Goal: Task Accomplishment & Management: Manage account settings

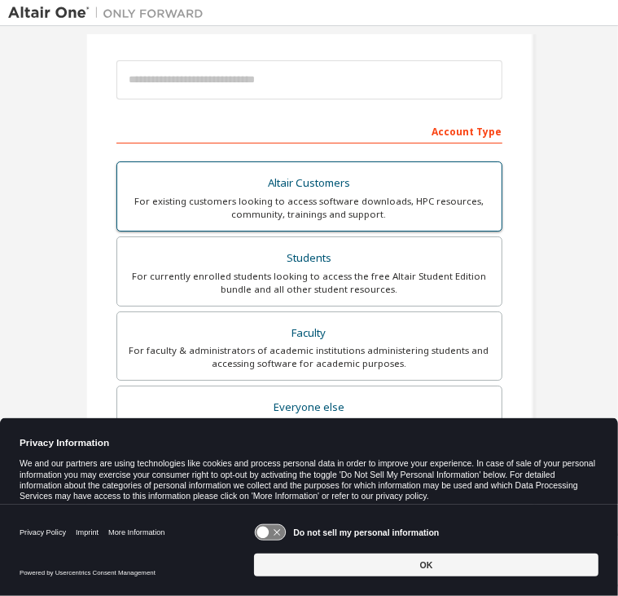
scroll to position [176, 0]
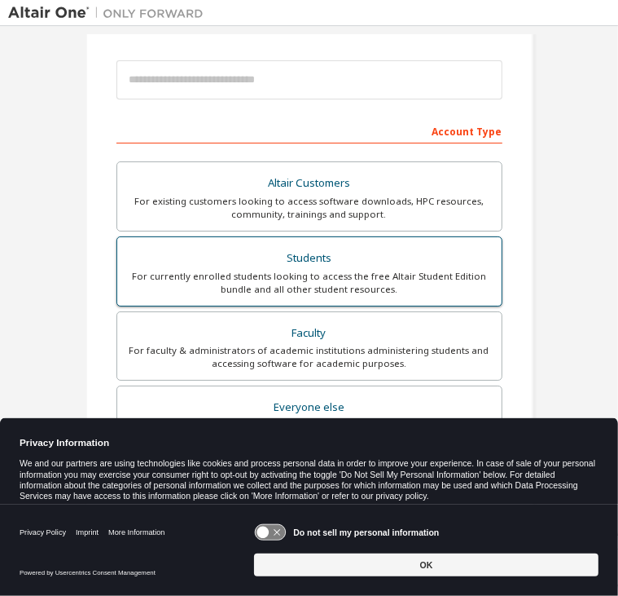
click at [280, 290] on div "For currently enrolled students looking to access the free Altair Student Editi…" at bounding box center [309, 283] width 365 height 26
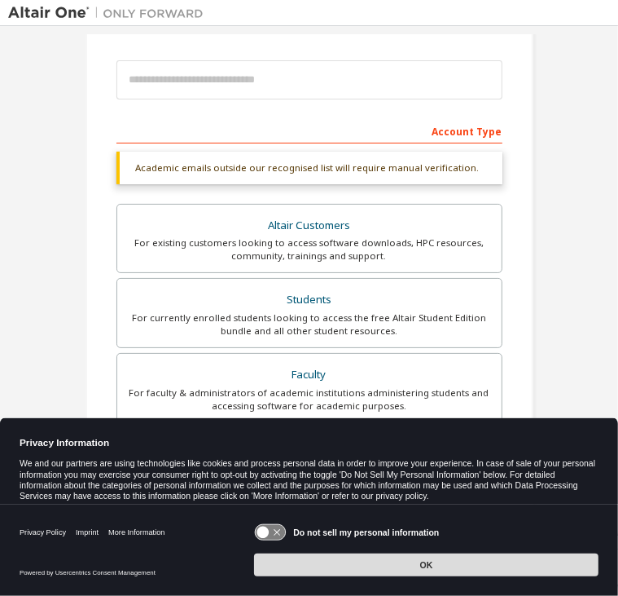
click at [332, 572] on button "OK" at bounding box center [426, 564] width 345 height 23
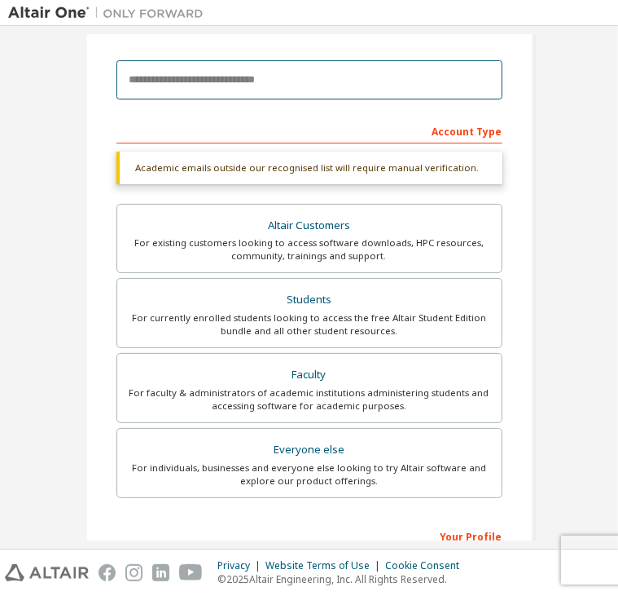
click at [363, 86] on input "email" at bounding box center [310, 79] width 386 height 39
paste input "**********"
type input "**********"
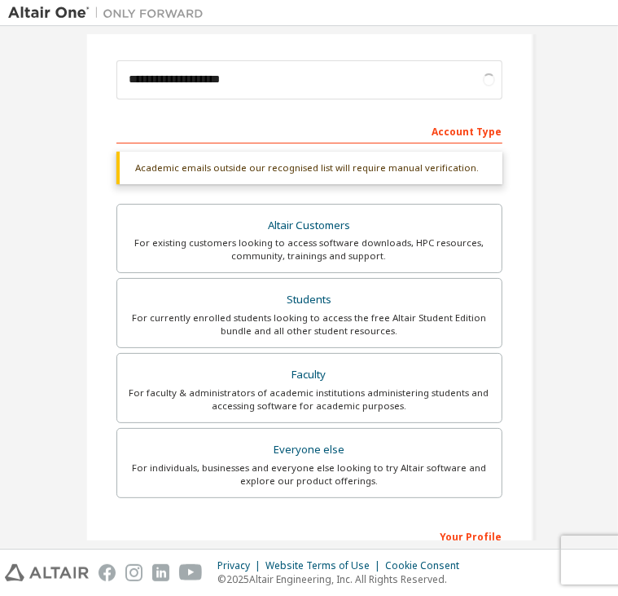
click at [447, 117] on div "Account Type" at bounding box center [310, 130] width 386 height 26
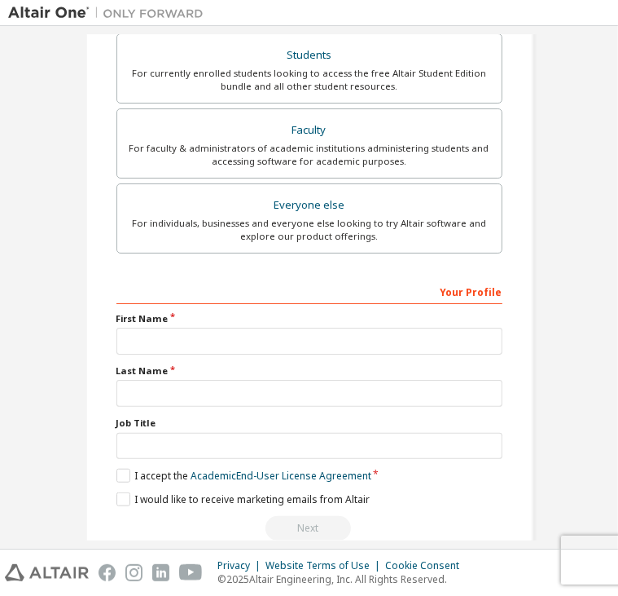
scroll to position [447, 0]
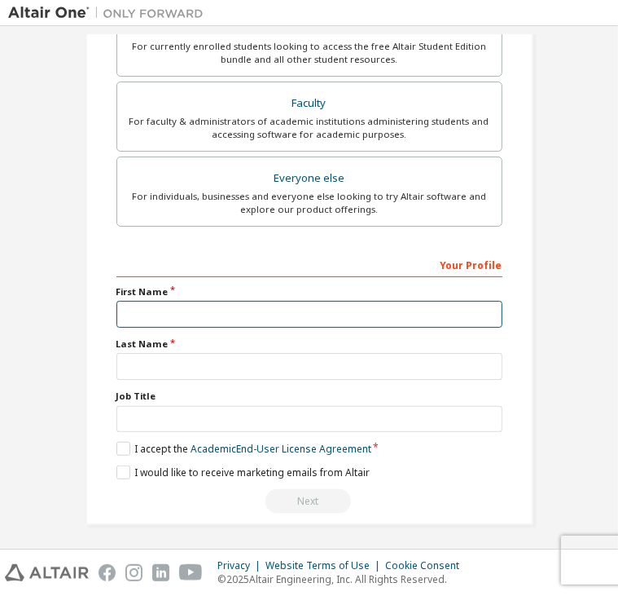
click at [319, 304] on input "text" at bounding box center [310, 314] width 386 height 27
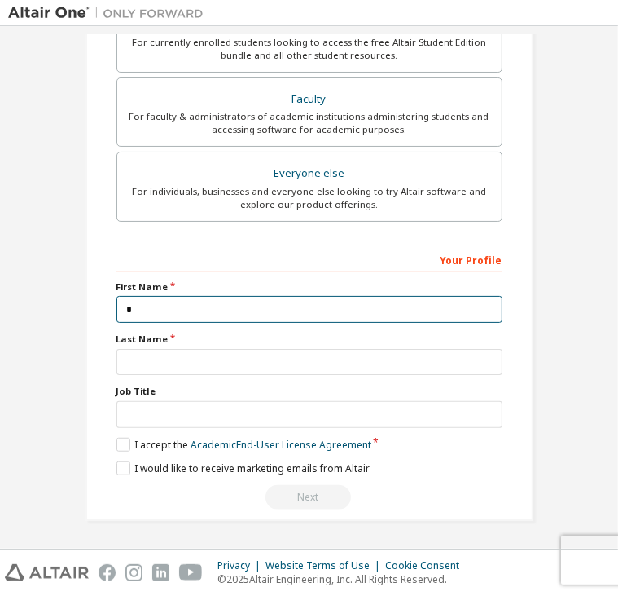
scroll to position [405, 0]
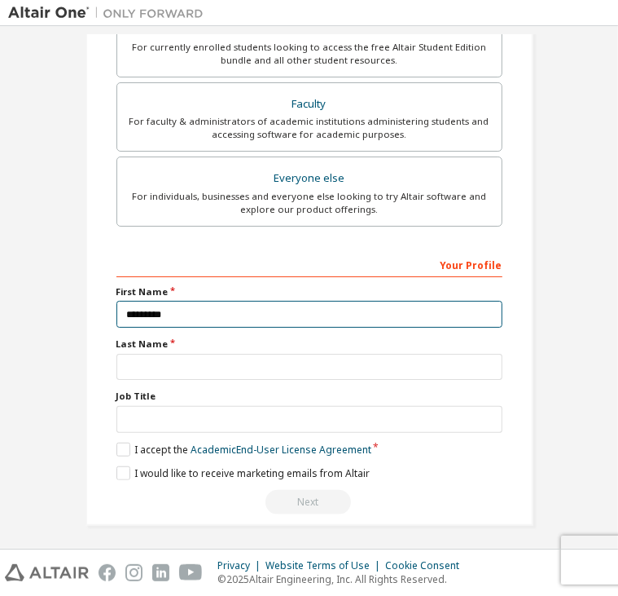
type input "********"
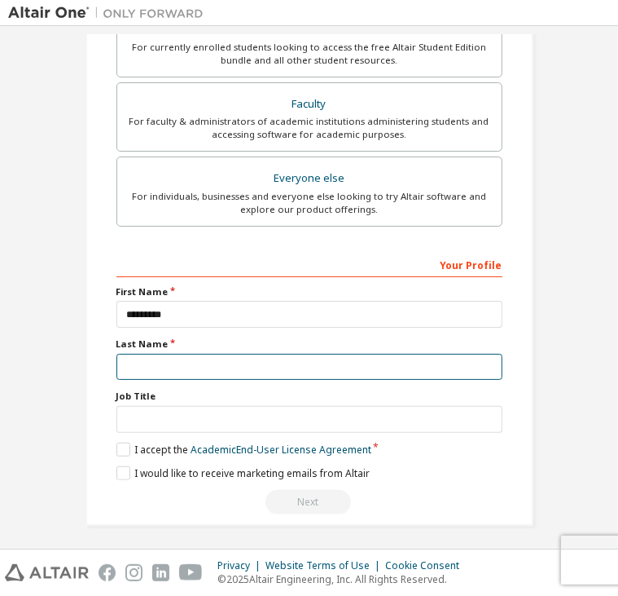
click at [129, 364] on input "text" at bounding box center [310, 367] width 386 height 27
type input "*****"
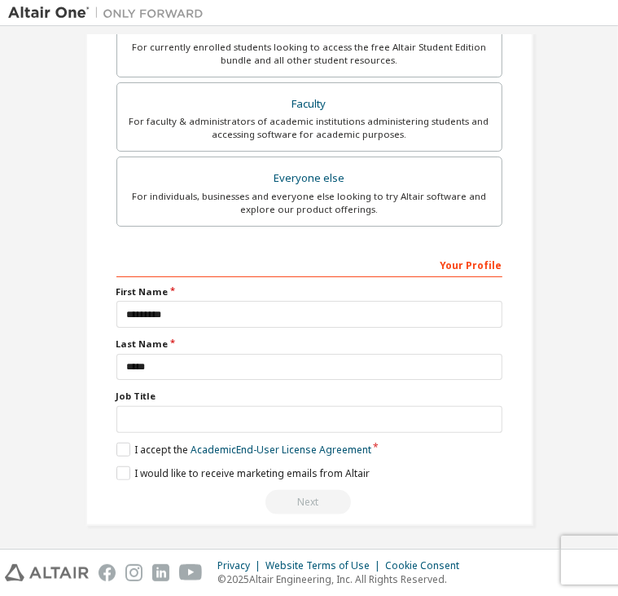
click at [88, 424] on div "**********" at bounding box center [310, 87] width 448 height 877
click at [117, 449] on label "I accept the Academic End-User License Agreement" at bounding box center [244, 449] width 255 height 14
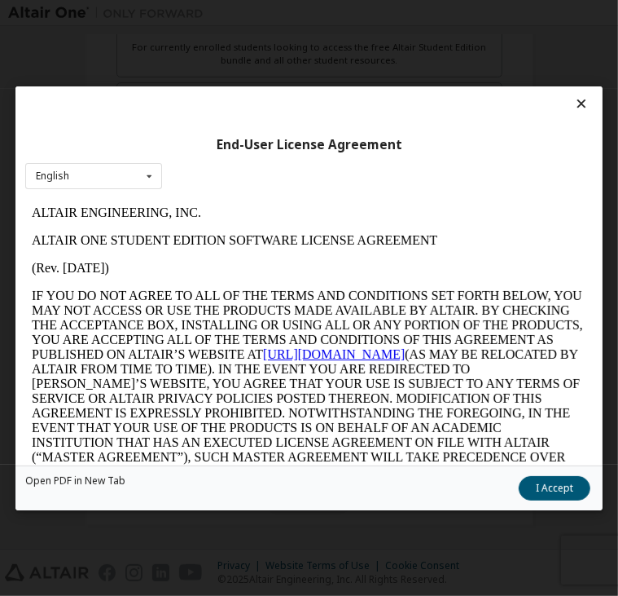
scroll to position [0, 0]
click at [551, 483] on button "I Accept" at bounding box center [555, 487] width 72 height 24
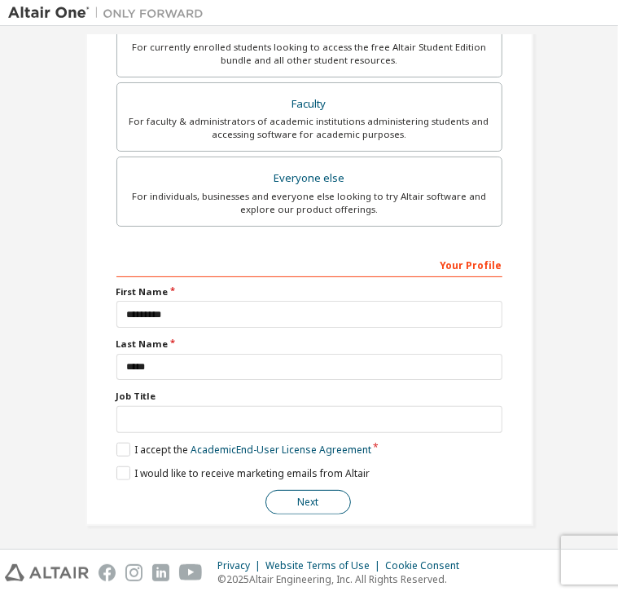
click at [277, 490] on button "Next" at bounding box center [309, 502] width 86 height 24
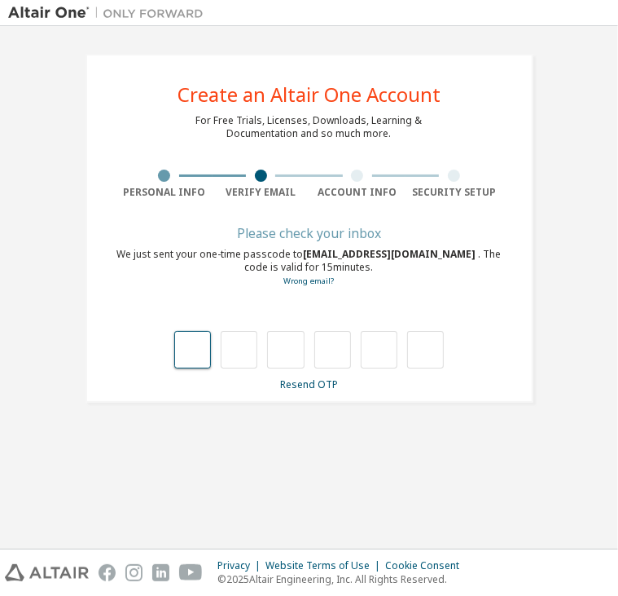
click at [190, 341] on input "text" at bounding box center [192, 349] width 37 height 37
type input "*"
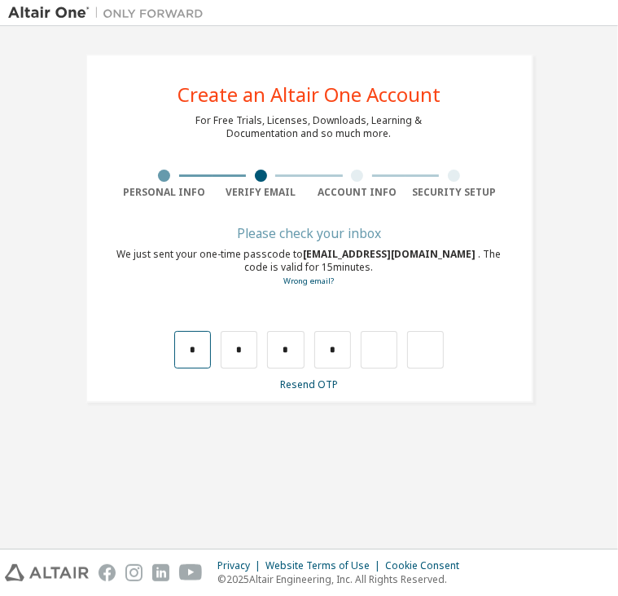
type input "*"
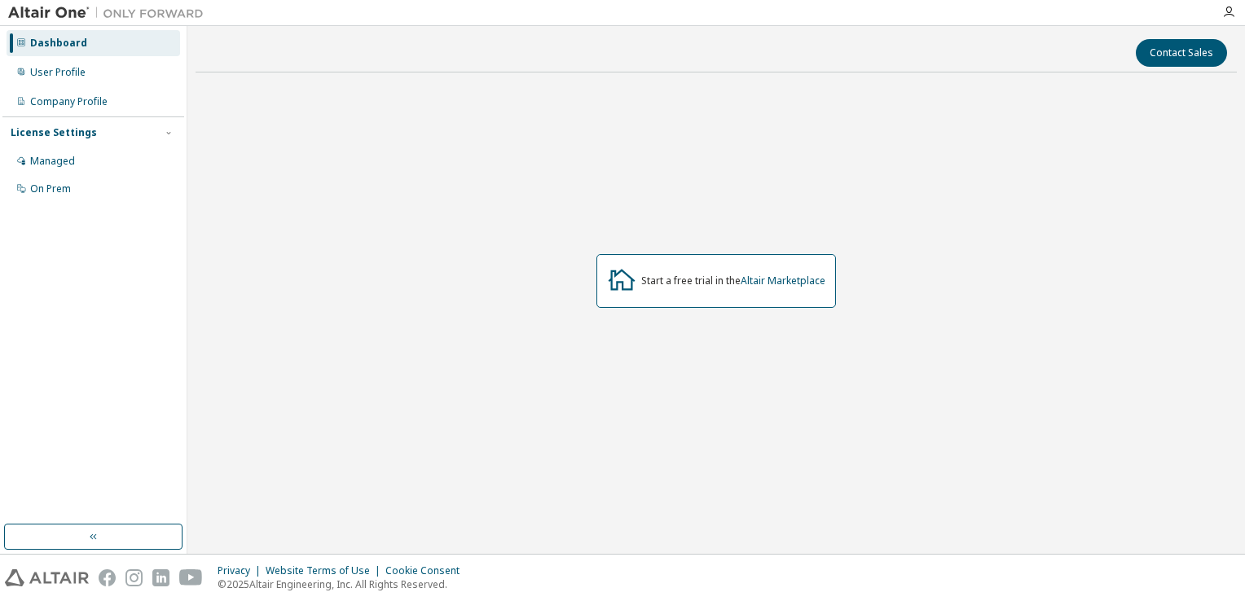
drag, startPoint x: 681, startPoint y: 282, endPoint x: 658, endPoint y: 279, distance: 23.0
click at [658, 279] on div "Start a free trial in the Altair Marketplace" at bounding box center [733, 281] width 184 height 13
click at [123, 537] on button "button" at bounding box center [93, 537] width 178 height 26
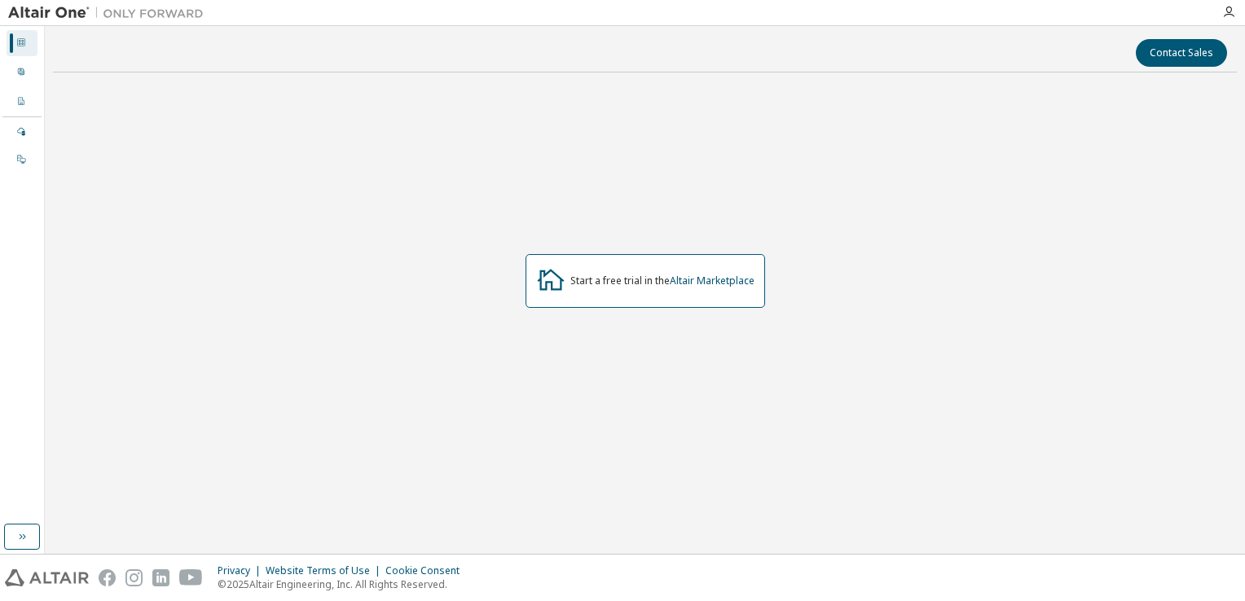
click at [589, 260] on div "Start a free trial in the Altair Marketplace" at bounding box center [646, 281] width 240 height 54
click at [460, 464] on div "Start a free trial in the Altair Marketplace" at bounding box center [645, 281] width 1184 height 391
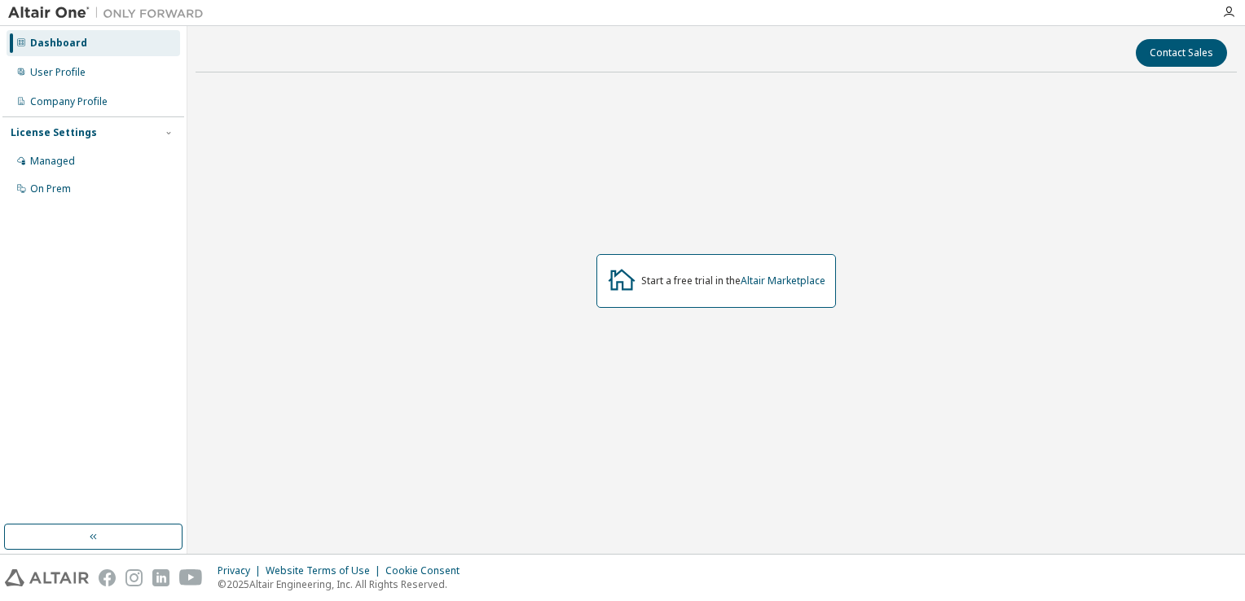
click at [1224, 109] on div "Start a free trial in the Altair Marketplace" at bounding box center [716, 281] width 1041 height 391
click at [1204, 106] on div "Start a free trial in the Altair Marketplace" at bounding box center [716, 281] width 1041 height 391
click at [1233, 24] on div at bounding box center [1228, 12] width 33 height 24
click at [1229, 8] on icon "button" at bounding box center [1228, 12] width 13 height 13
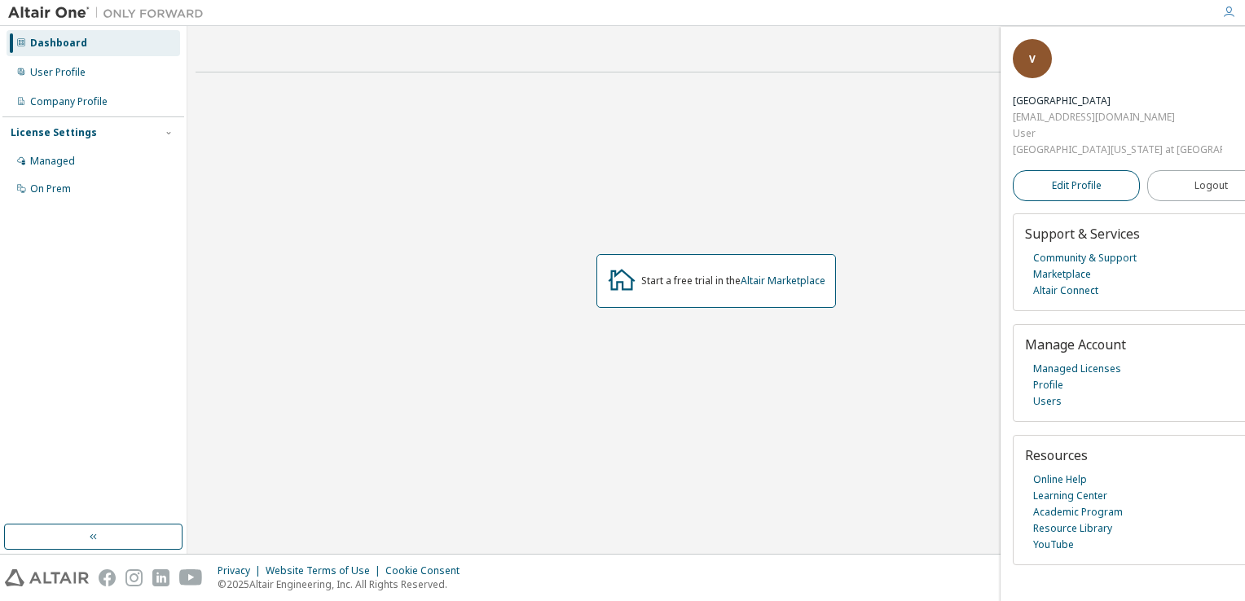
click at [1059, 188] on span "Edit Profile" at bounding box center [1077, 185] width 50 height 13
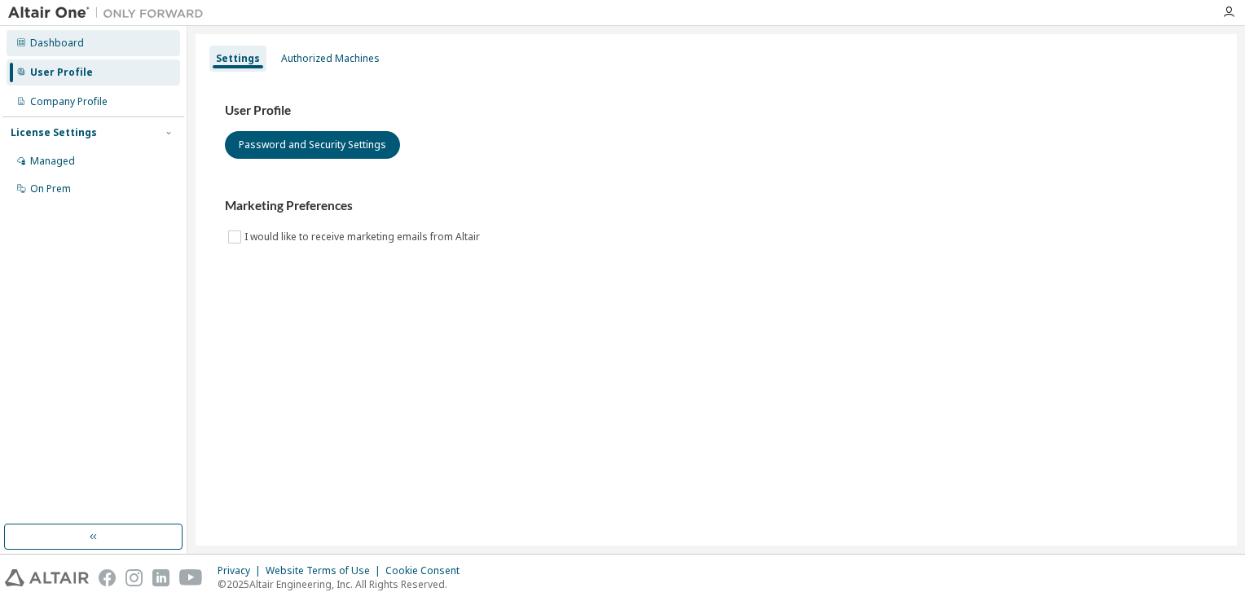
click at [71, 48] on div "Dashboard" at bounding box center [57, 43] width 54 height 13
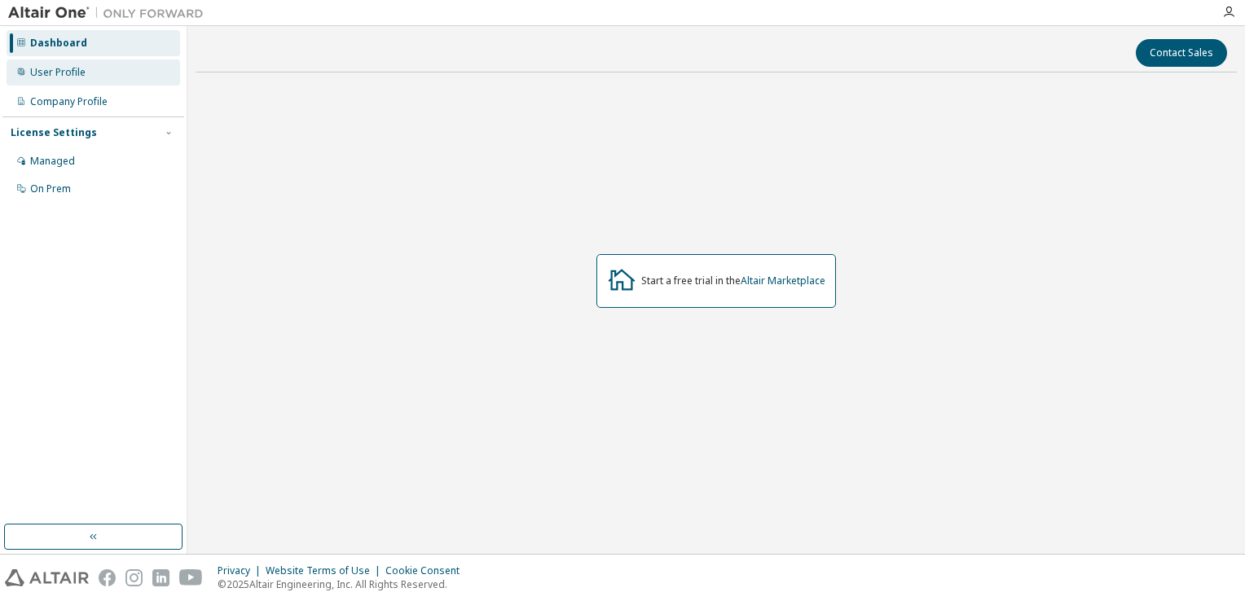
click at [78, 82] on div "User Profile" at bounding box center [94, 72] width 174 height 26
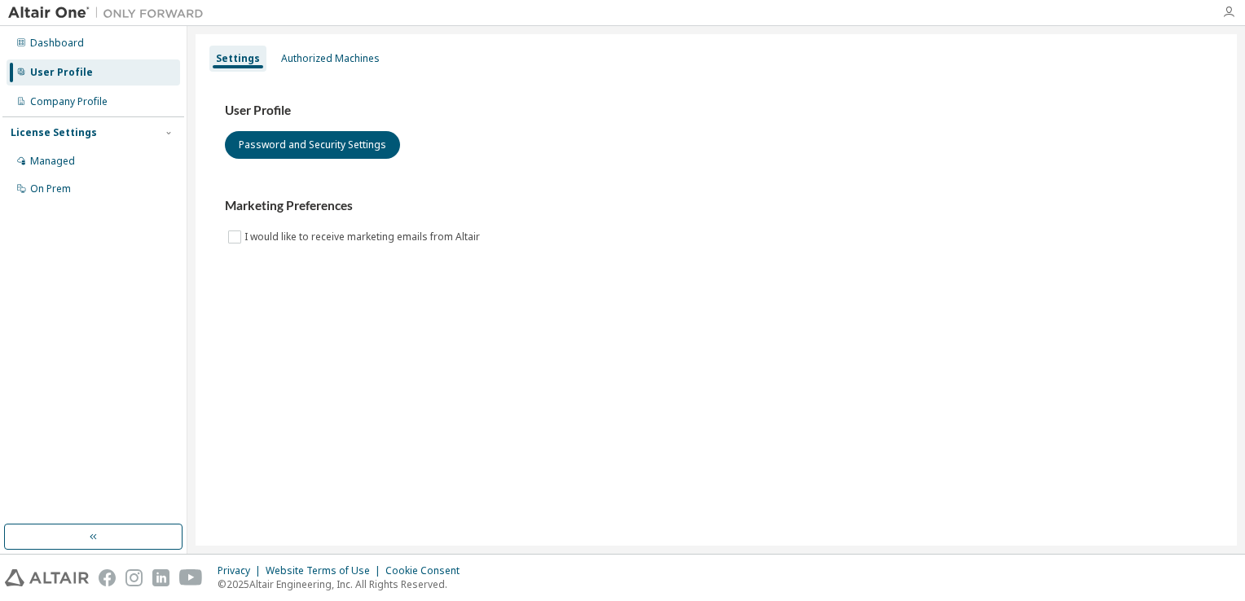
click at [1226, 6] on icon "button" at bounding box center [1228, 12] width 13 height 13
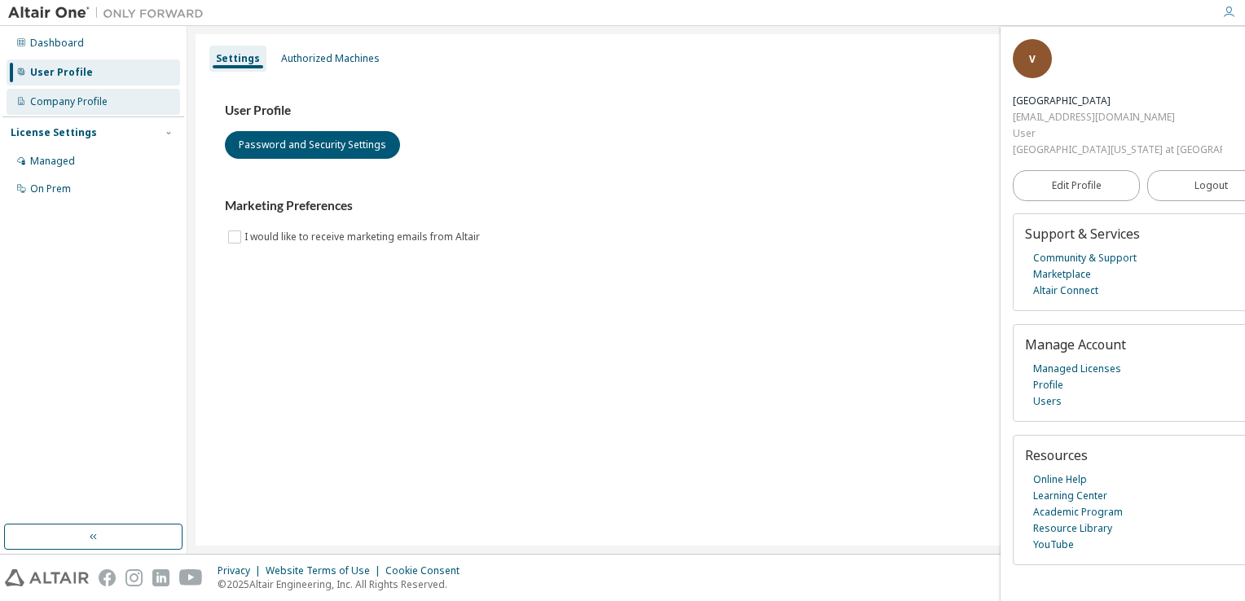
click at [81, 103] on div "Company Profile" at bounding box center [68, 101] width 77 height 13
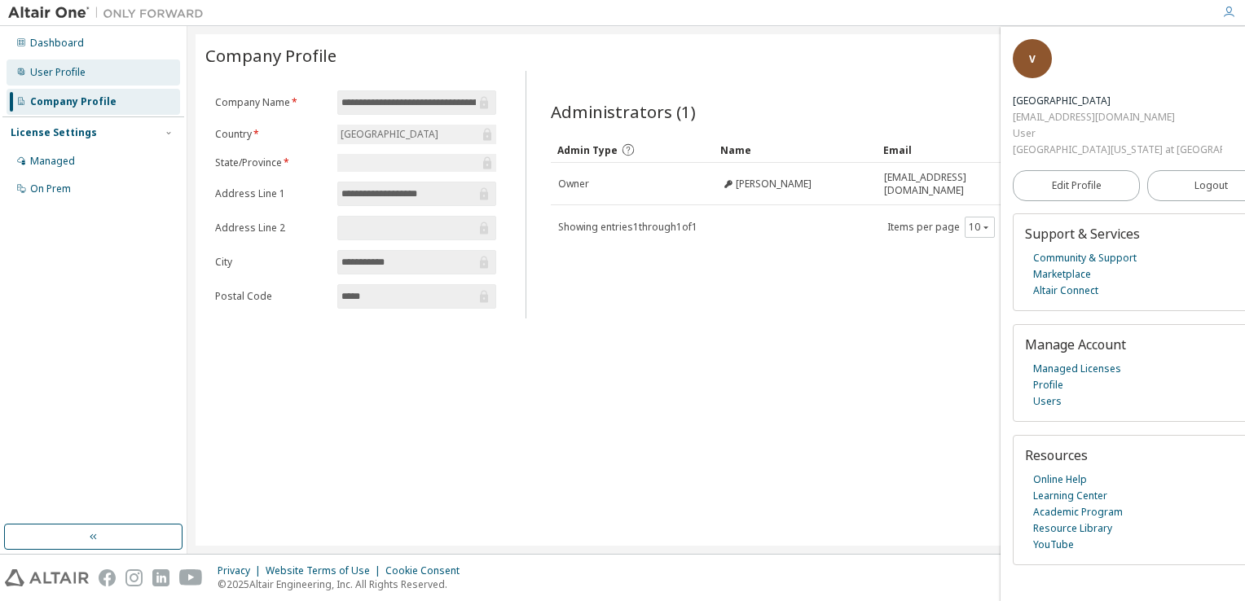
click at [100, 73] on div "User Profile" at bounding box center [94, 72] width 174 height 26
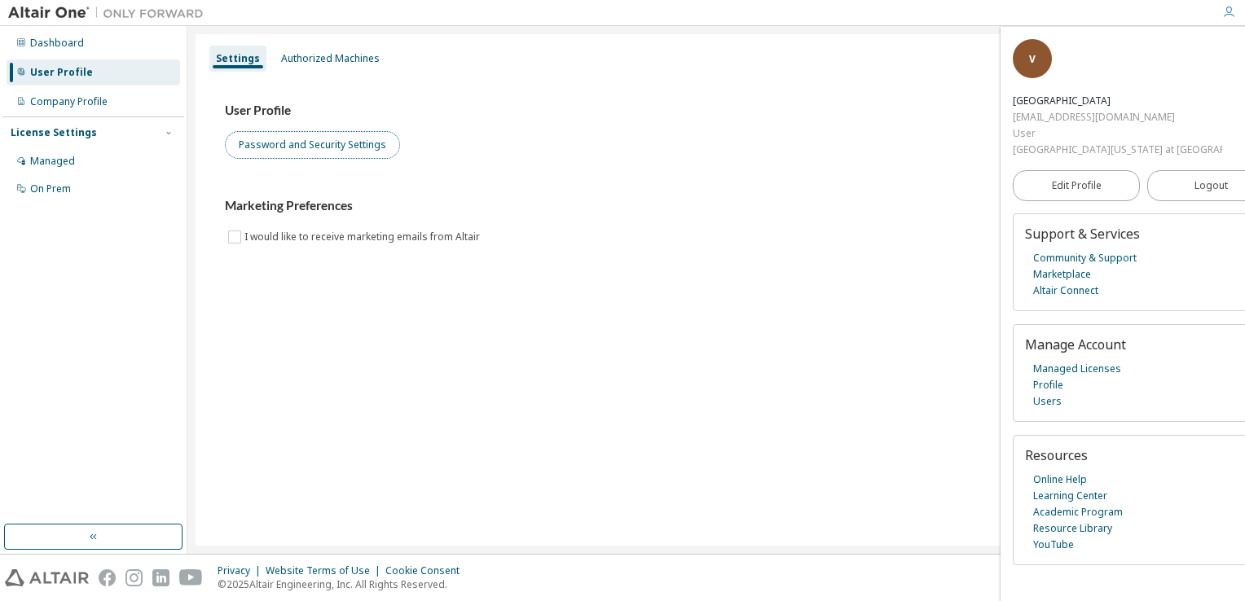
click at [371, 152] on button "Password and Security Settings" at bounding box center [312, 145] width 175 height 28
